Goal: Use online tool/utility: Utilize a website feature to perform a specific function

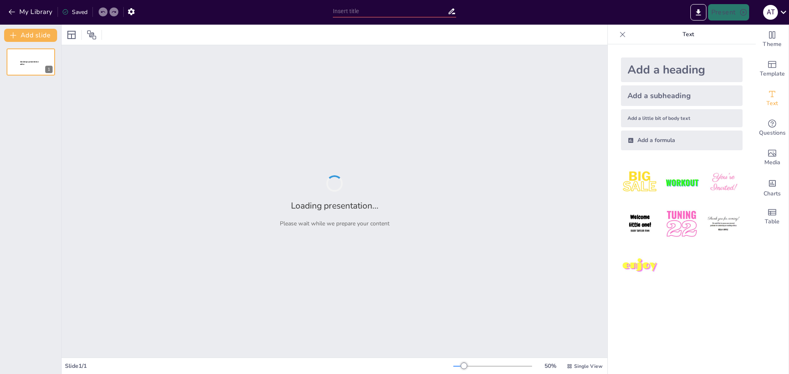
type input "Transforming Software Development: A Hands-on Approach with AI Tools"
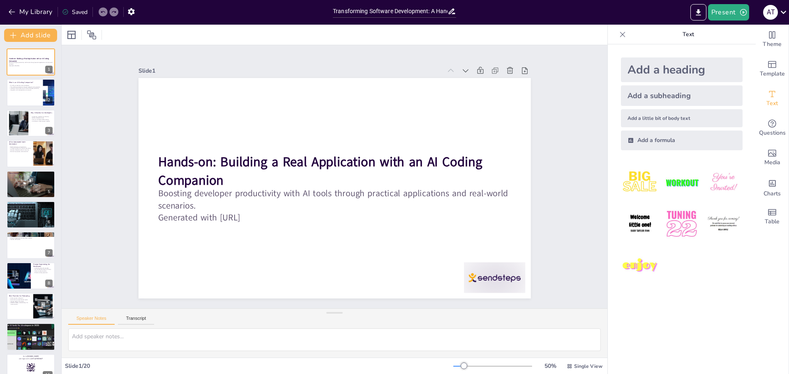
checkbox input "true"
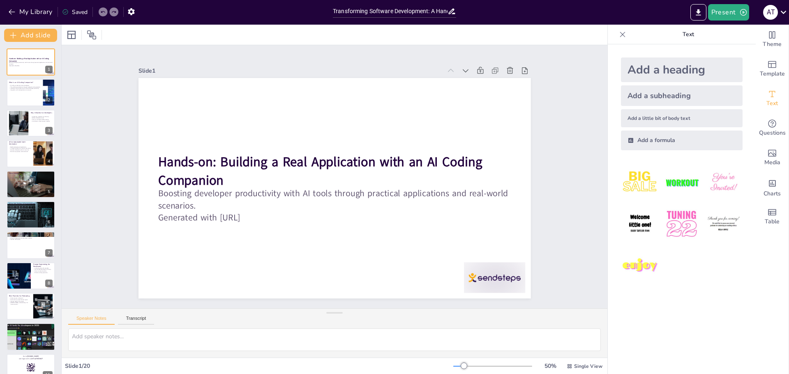
checkbox input "true"
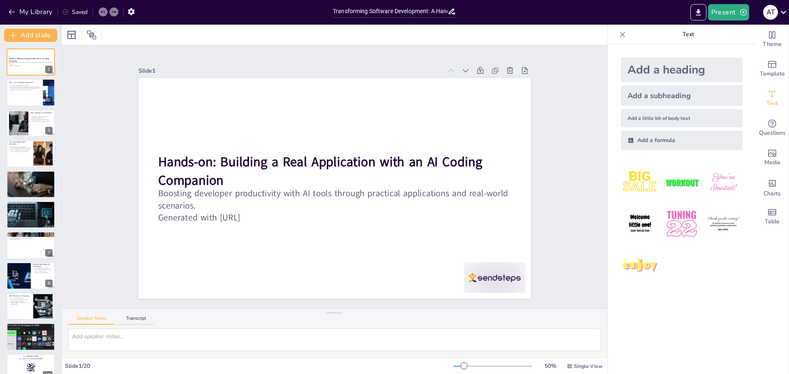
checkbox input "true"
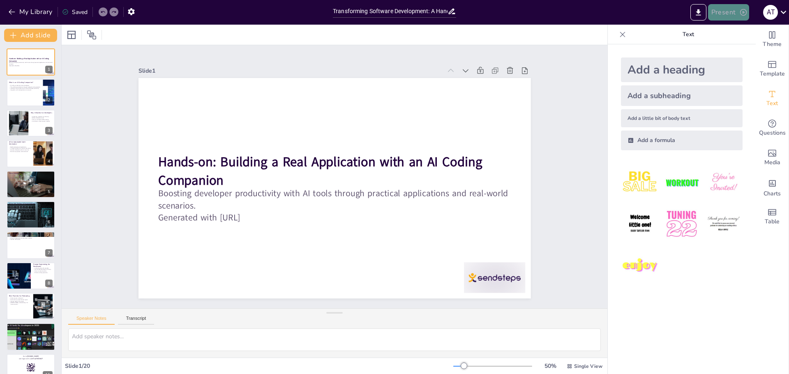
click at [740, 8] on button "Present" at bounding box center [728, 12] width 41 height 16
click at [753, 31] on li "Preview presentation" at bounding box center [741, 30] width 65 height 13
click at [740, 10] on icon "button" at bounding box center [743, 12] width 8 height 8
click at [731, 46] on li "Play presentation" at bounding box center [741, 50] width 65 height 13
checkbox input "true"
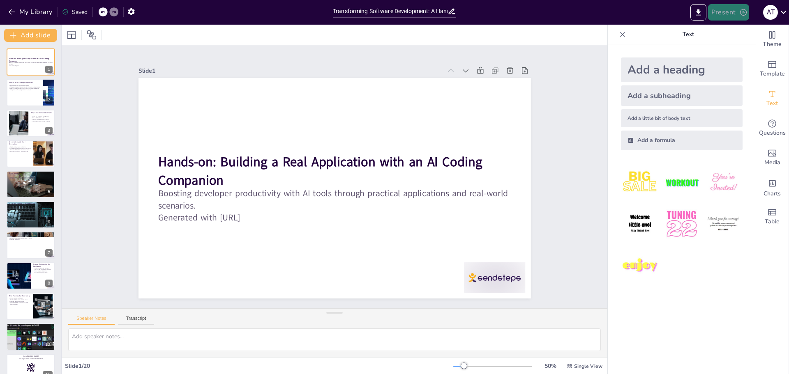
checkbox input "true"
